Goal: Task Accomplishment & Management: Manage account settings

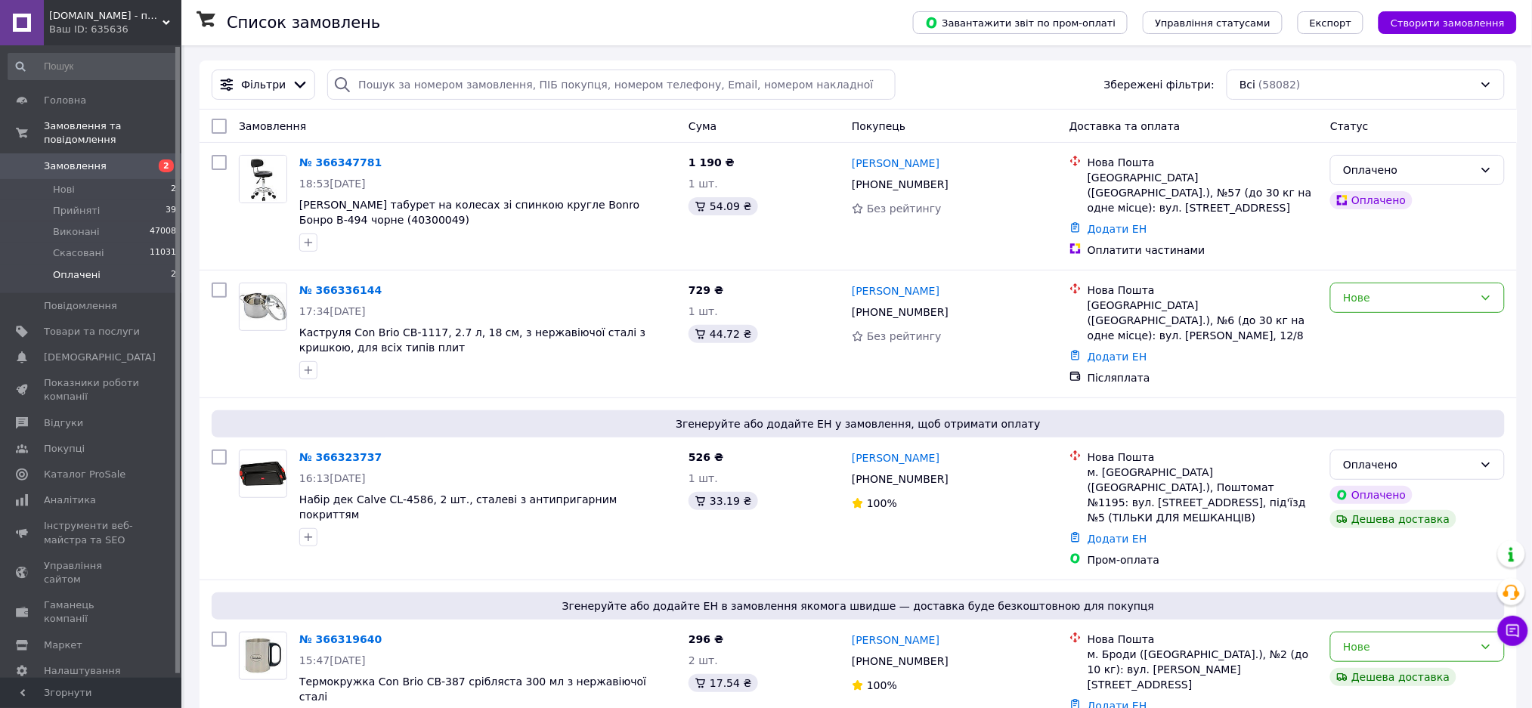
click at [65, 268] on span "Оплачені" at bounding box center [77, 275] width 48 height 14
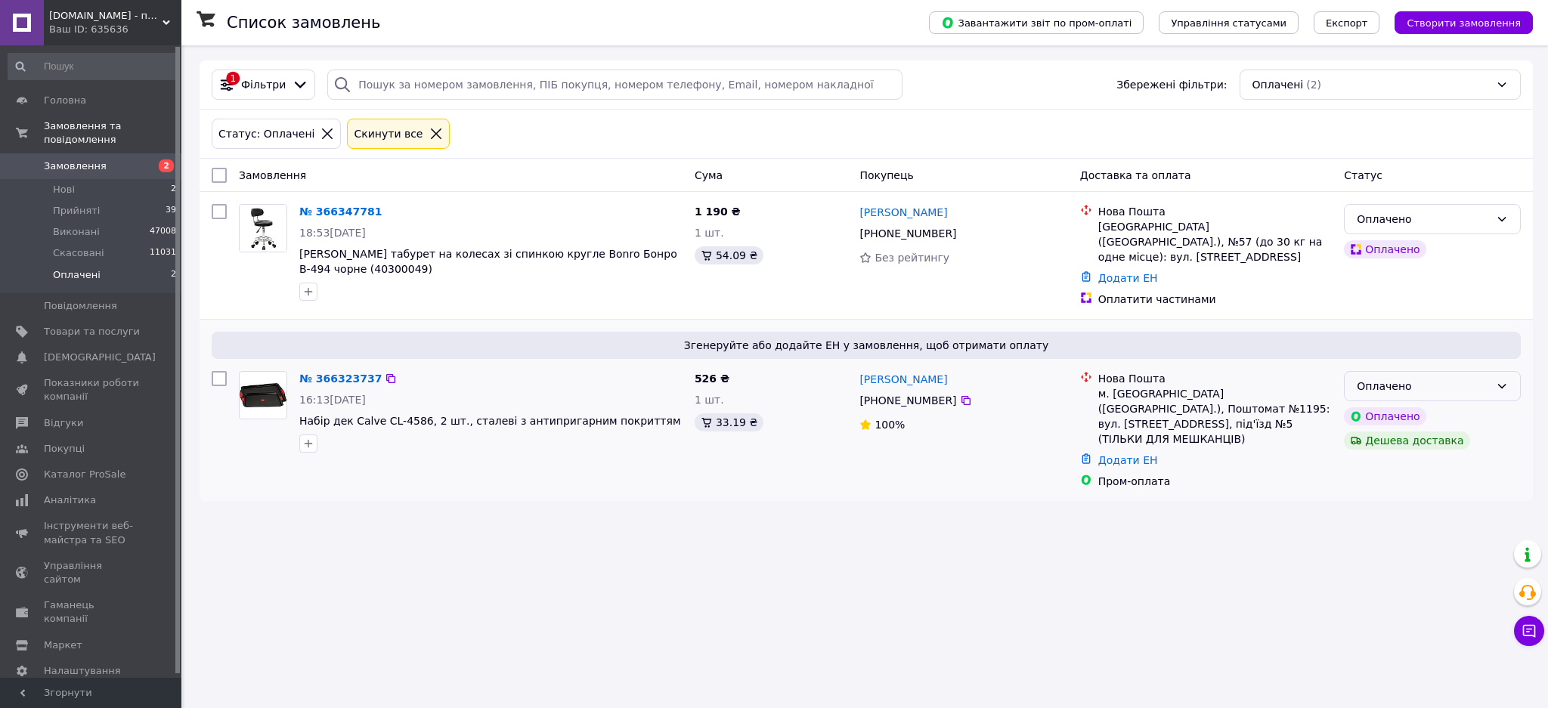
click at [1452, 379] on div "Оплачено" at bounding box center [1423, 386] width 133 height 17
click at [1384, 410] on li "Прийнято" at bounding box center [1432, 413] width 175 height 27
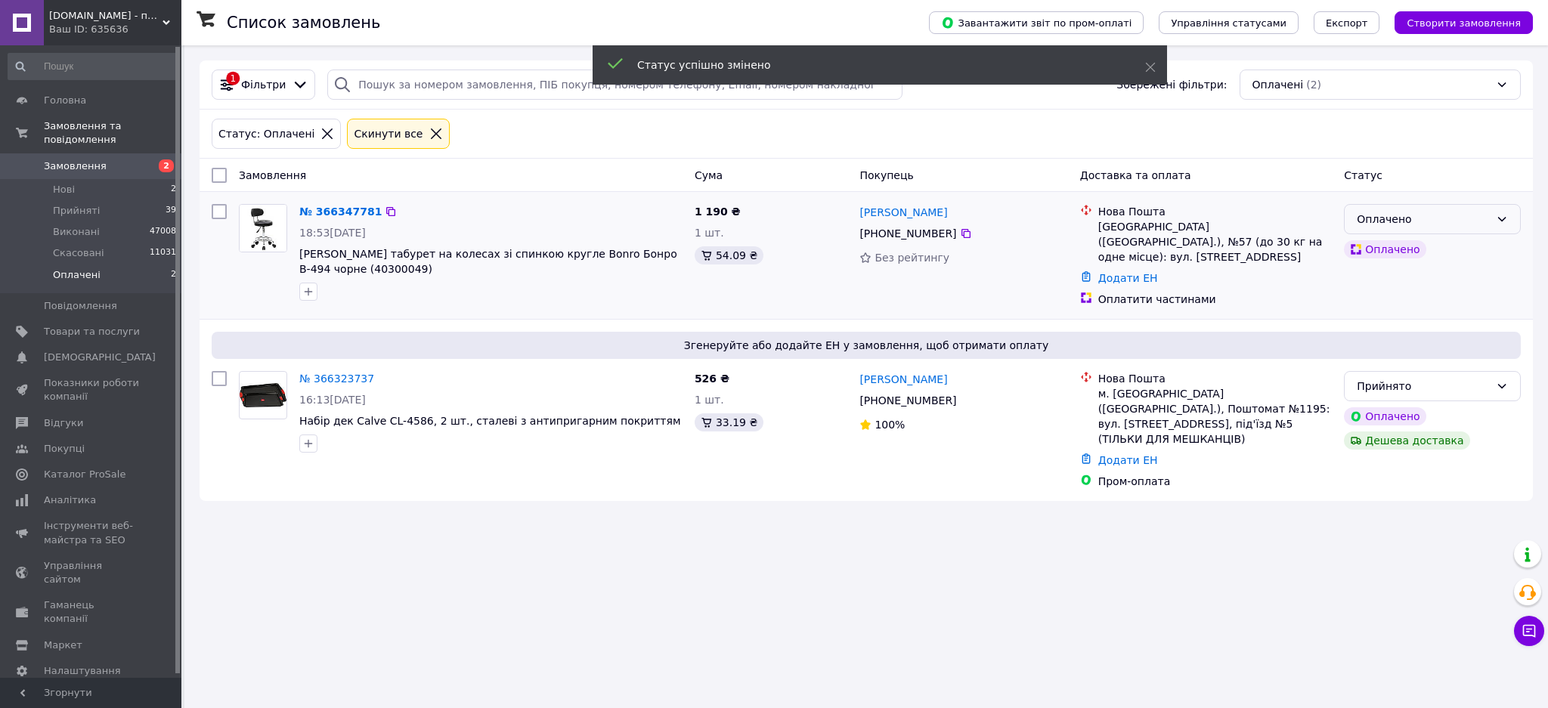
click at [1428, 215] on div "Оплачено" at bounding box center [1423, 219] width 133 height 17
click at [1403, 249] on li "Прийнято" at bounding box center [1432, 252] width 175 height 27
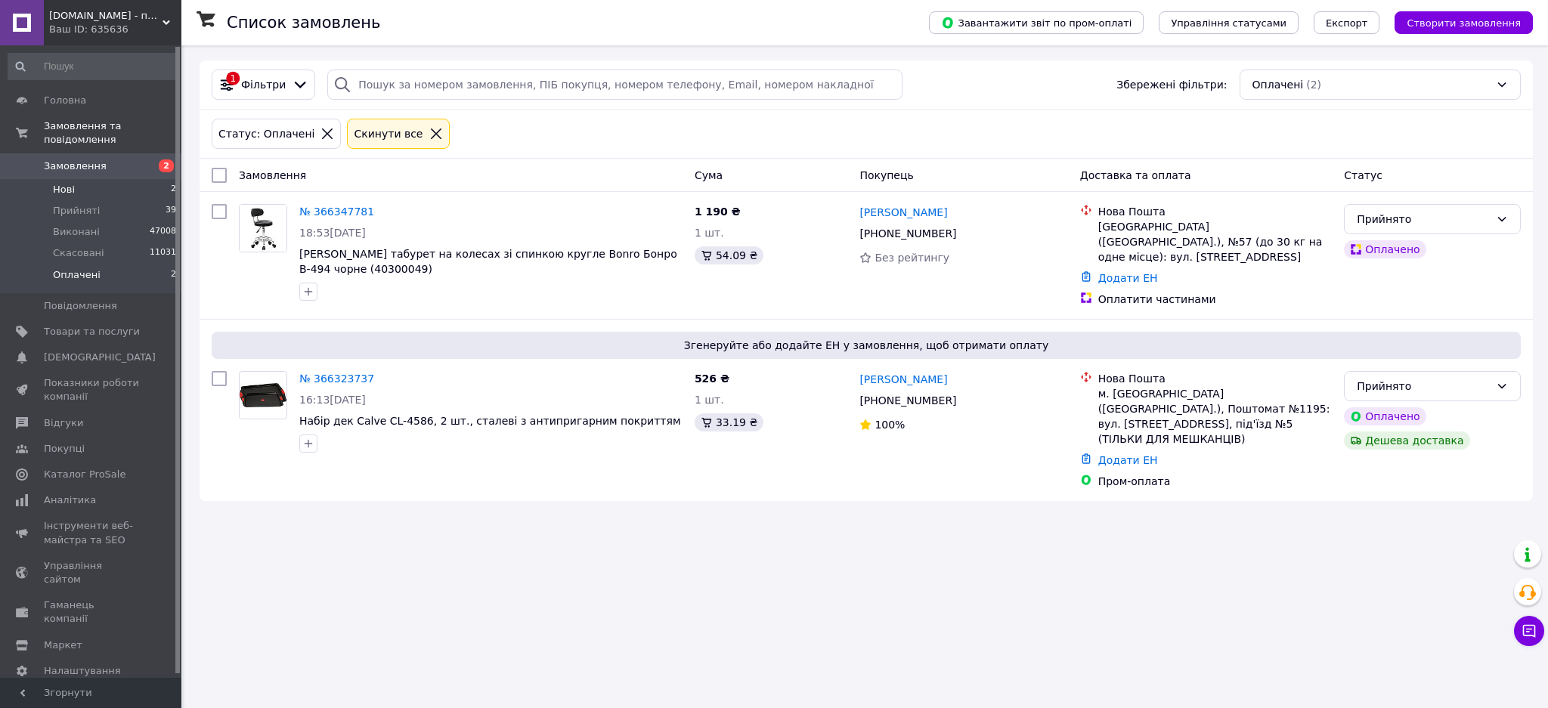
click at [73, 179] on li "Нові 2" at bounding box center [92, 189] width 185 height 21
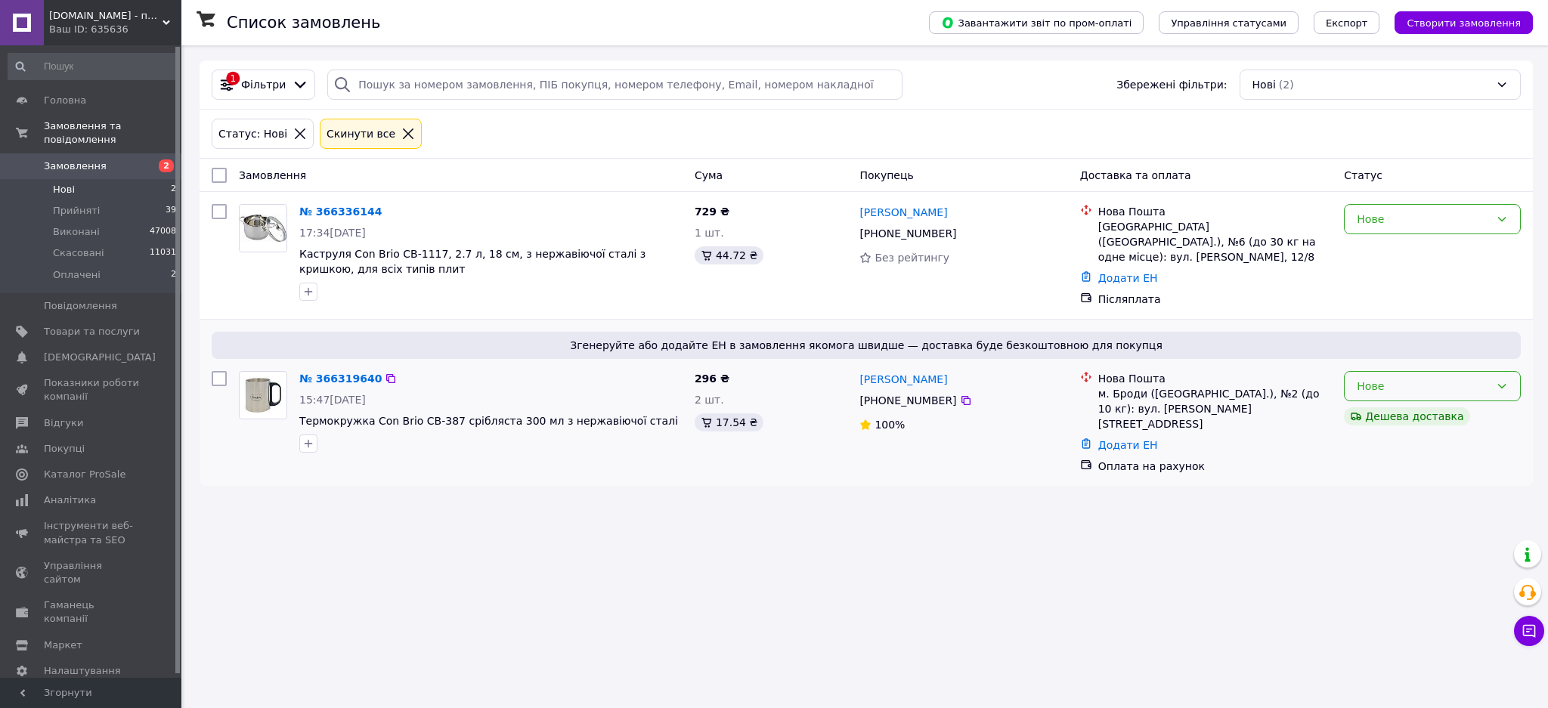
click at [1403, 385] on div "Нове" at bounding box center [1423, 386] width 133 height 17
click at [1370, 416] on li "Прийнято" at bounding box center [1432, 413] width 175 height 27
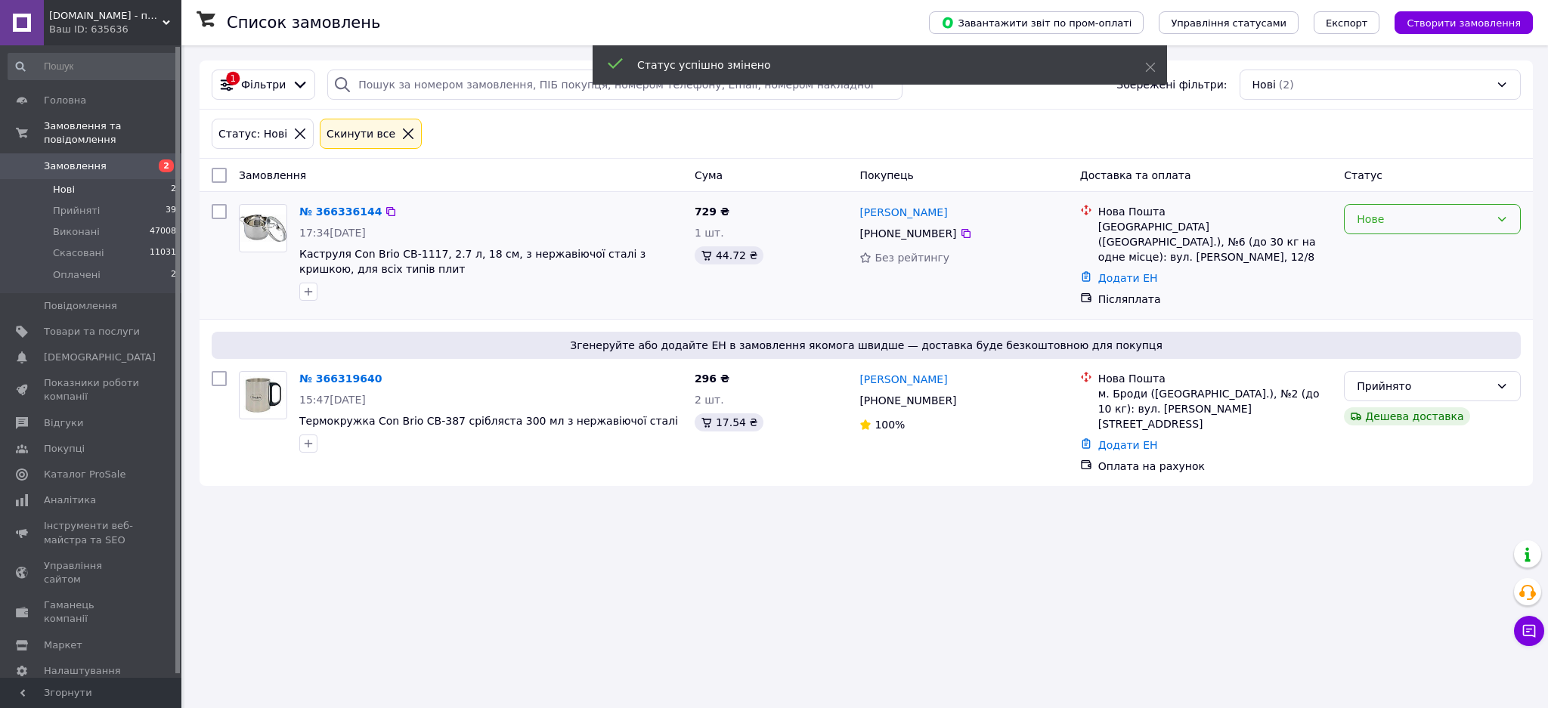
click at [1382, 221] on div "Нове" at bounding box center [1423, 219] width 133 height 17
click at [1361, 249] on li "Прийнято" at bounding box center [1432, 252] width 175 height 27
